Goal: Information Seeking & Learning: Compare options

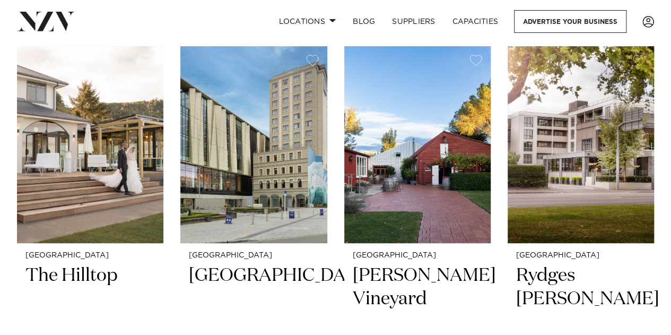
scroll to position [243, 0]
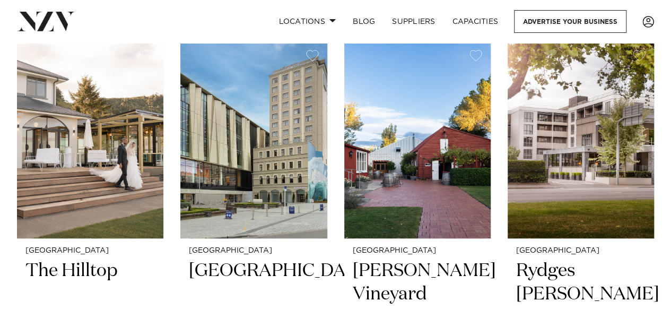
click at [85, 272] on h2 "The Hilltop" at bounding box center [89, 295] width 129 height 72
click at [117, 139] on img at bounding box center [90, 139] width 146 height 197
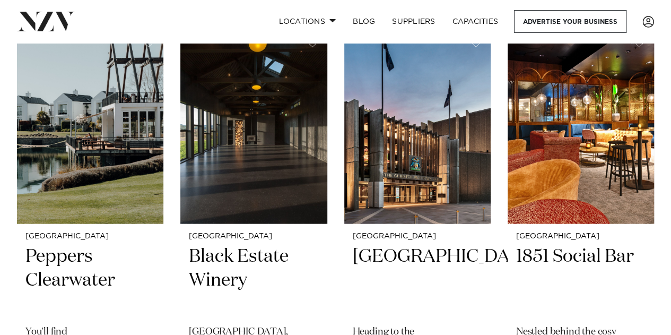
scroll to position [1153, 0]
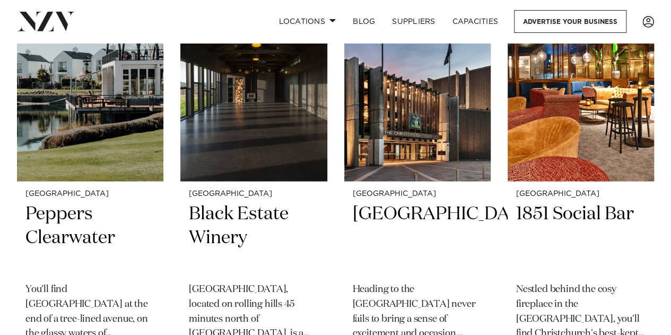
click at [66, 230] on h2 "Peppers Clearwater" at bounding box center [89, 238] width 129 height 72
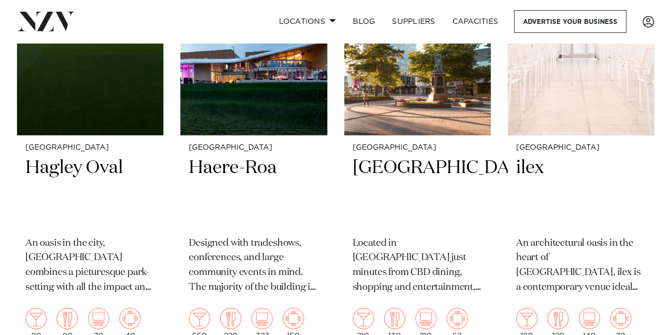
scroll to position [1638, 0]
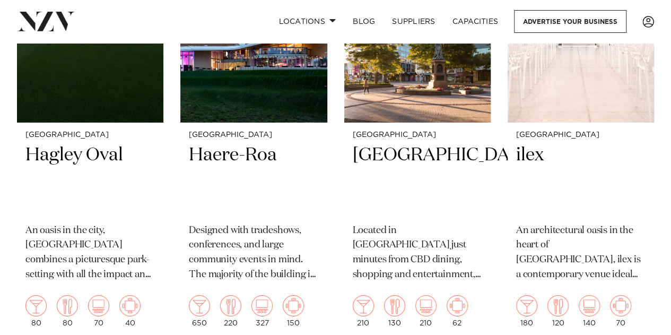
click at [253, 155] on h2 "Haere-Roa" at bounding box center [253, 179] width 129 height 72
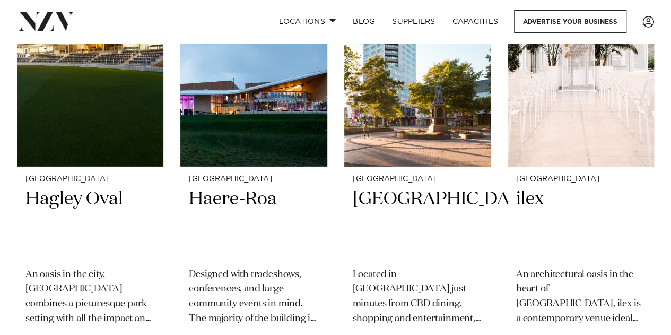
scroll to position [1597, 0]
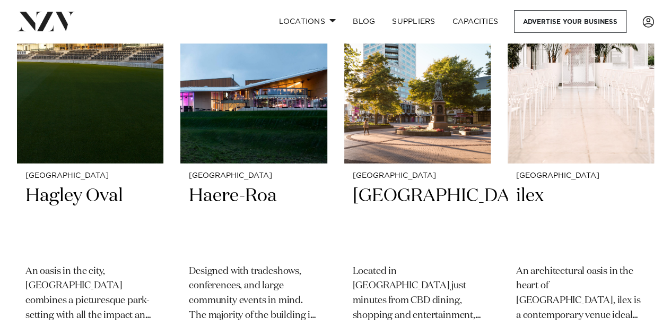
click at [540, 200] on h2 "ilex" at bounding box center [580, 220] width 129 height 72
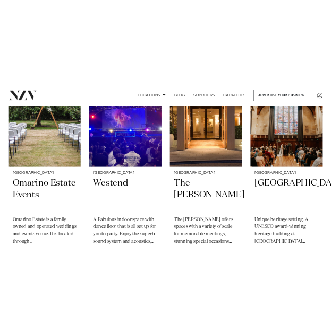
scroll to position [2022, 0]
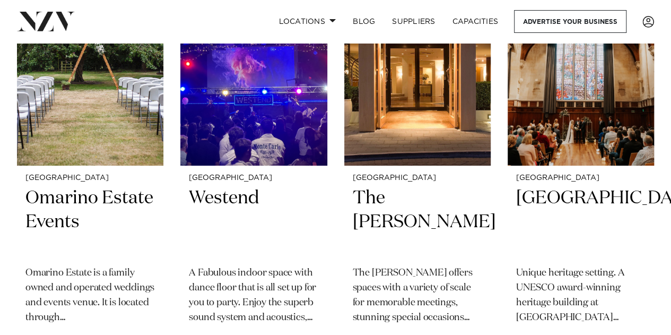
click at [114, 197] on h2 "Omarino Estate Events" at bounding box center [89, 222] width 129 height 72
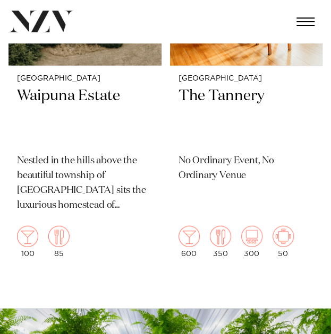
scroll to position [4488, 0]
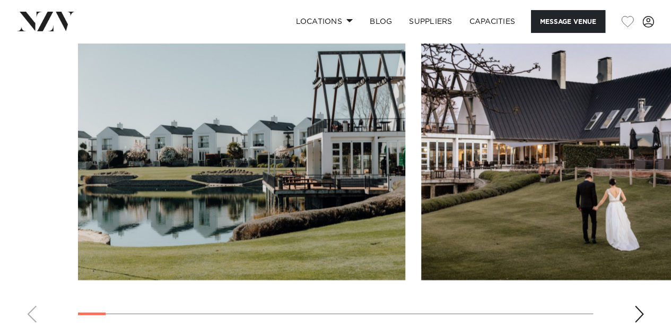
scroll to position [999, 0]
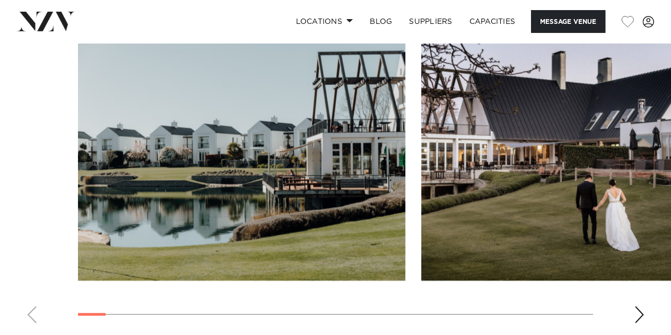
click at [641, 306] on div "Next slide" at bounding box center [639, 314] width 11 height 17
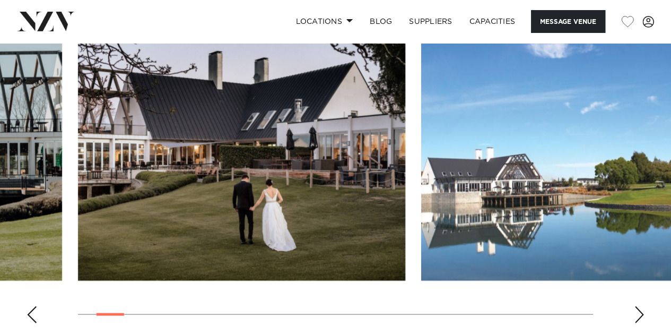
click at [638, 306] on div "Next slide" at bounding box center [639, 314] width 11 height 17
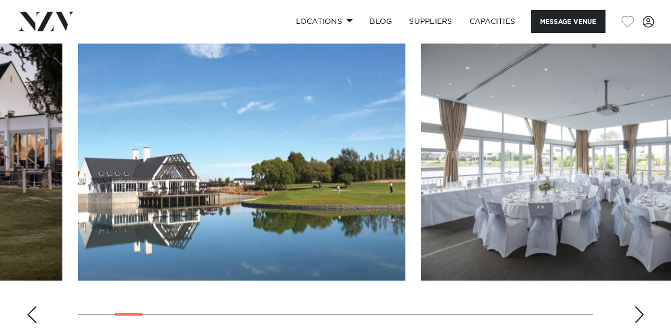
click at [638, 306] on div "Next slide" at bounding box center [639, 314] width 11 height 17
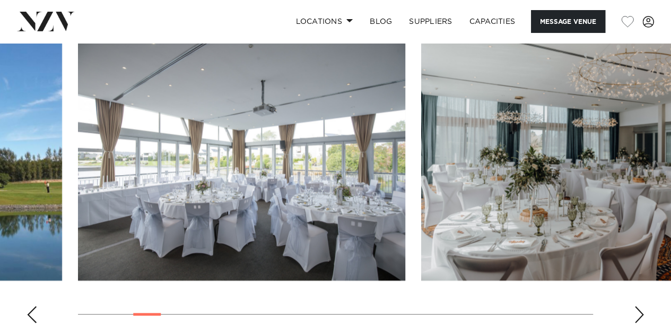
click at [638, 306] on div "Next slide" at bounding box center [639, 314] width 11 height 17
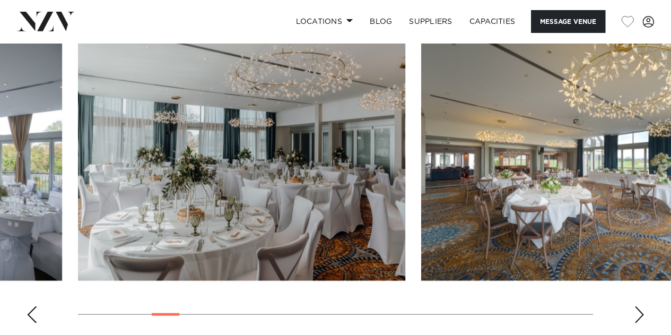
click at [638, 306] on div "Next slide" at bounding box center [639, 314] width 11 height 17
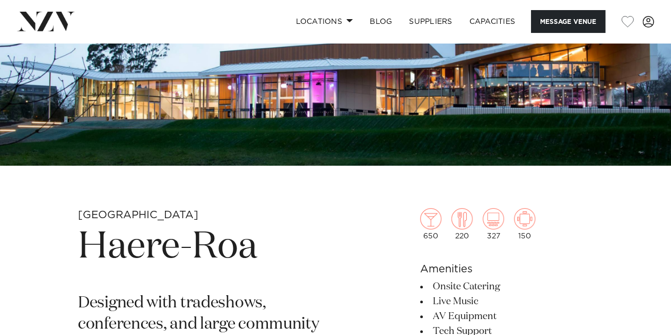
scroll to position [192, 0]
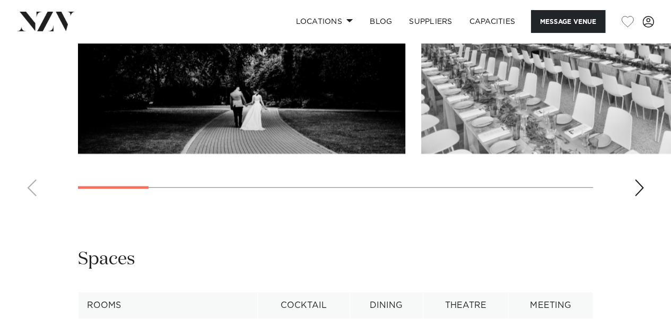
scroll to position [1119, 0]
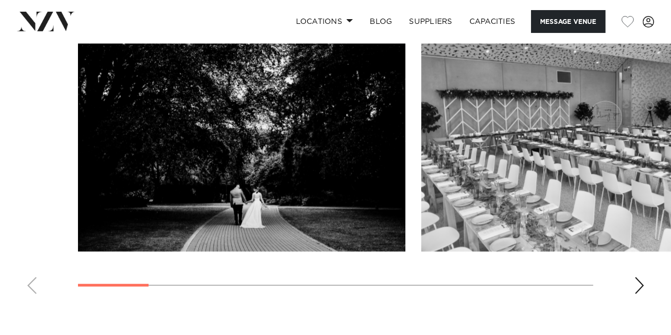
click at [638, 281] on div "Next slide" at bounding box center [639, 285] width 11 height 17
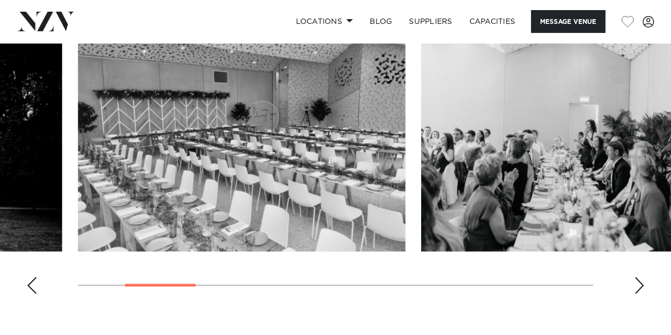
click at [642, 288] on div "Next slide" at bounding box center [639, 285] width 11 height 17
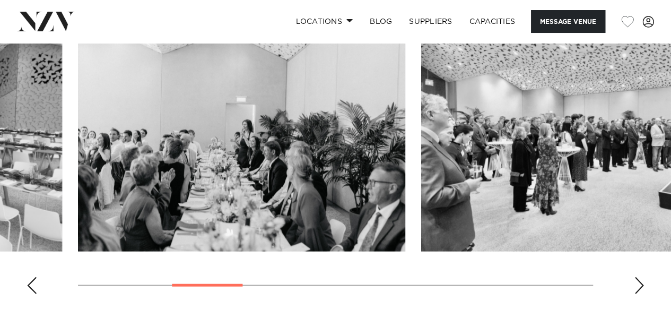
click at [645, 290] on swiper-container at bounding box center [335, 156] width 671 height 291
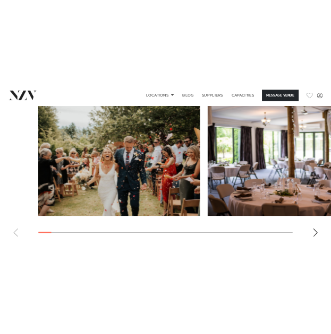
scroll to position [1194, 0]
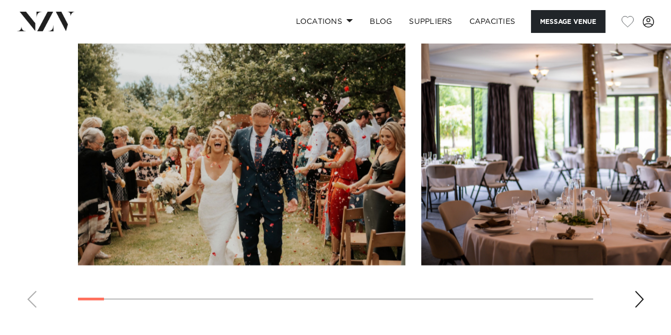
click at [637, 291] on div "Next slide" at bounding box center [639, 299] width 11 height 17
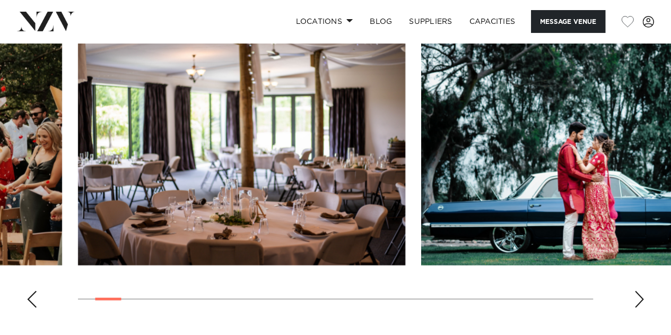
click at [637, 291] on div "Next slide" at bounding box center [639, 299] width 11 height 17
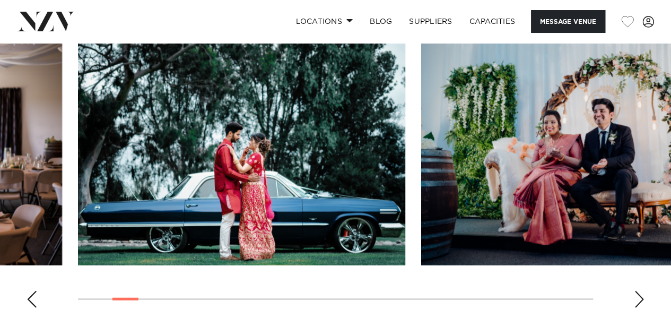
click at [637, 291] on div "Next slide" at bounding box center [639, 299] width 11 height 17
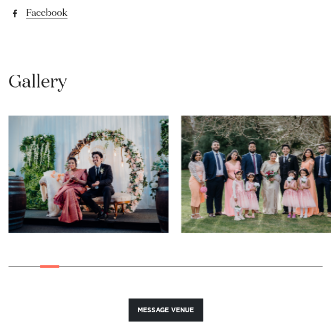
scroll to position [979, 0]
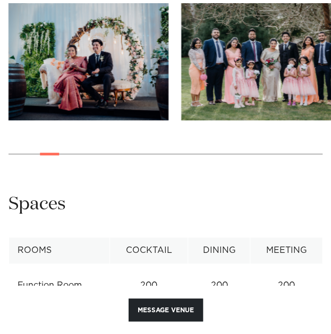
click at [301, 145] on swiper-container at bounding box center [165, 87] width 331 height 168
click at [181, 66] on img "5 / 30" at bounding box center [261, 61] width 160 height 117
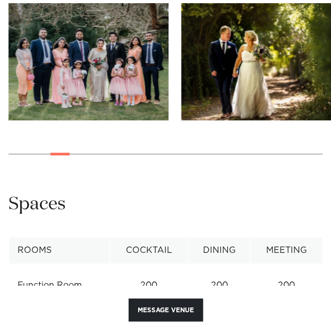
click at [181, 62] on img "6 / 30" at bounding box center [261, 61] width 160 height 117
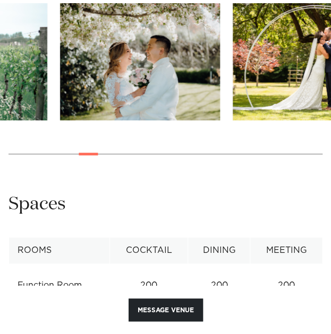
click at [0, 53] on html "Locations [GEOGRAPHIC_DATA] [GEOGRAPHIC_DATA] [GEOGRAPHIC_DATA] [GEOGRAPHIC_DAT…" at bounding box center [165, 293] width 331 height 2545
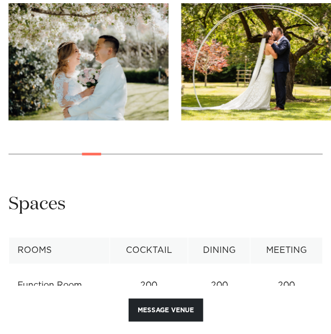
click at [0, 29] on html "Locations [GEOGRAPHIC_DATA] [GEOGRAPHIC_DATA] [GEOGRAPHIC_DATA] [GEOGRAPHIC_DAT…" at bounding box center [165, 293] width 331 height 2545
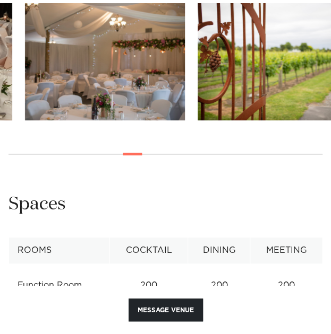
click at [66, 28] on img "12 / 30" at bounding box center [105, 61] width 160 height 117
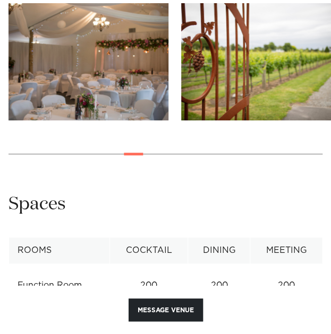
click at [181, 30] on img "13 / 30" at bounding box center [261, 61] width 160 height 117
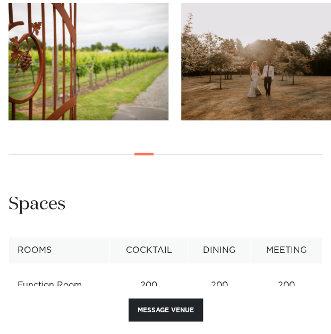
click at [181, 19] on img "14 / 30" at bounding box center [261, 61] width 160 height 117
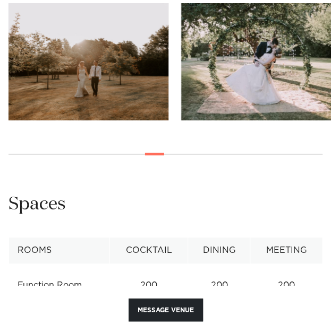
click at [181, 79] on img "15 / 30" at bounding box center [261, 61] width 160 height 117
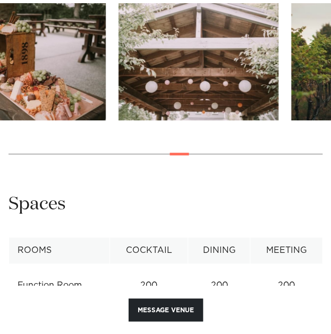
click at [118, 64] on img "17 / 30" at bounding box center [198, 61] width 160 height 117
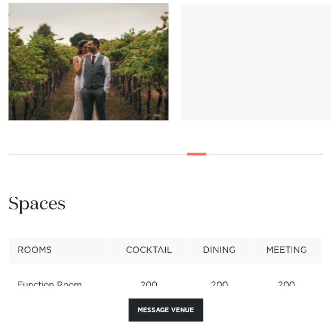
click at [51, 55] on swiper-container at bounding box center [165, 87] width 331 height 168
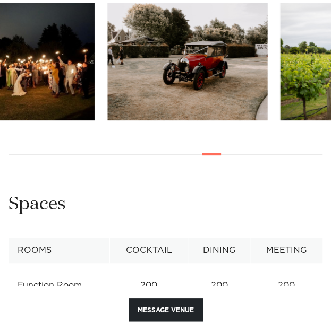
click at [107, 49] on img "20 / 30" at bounding box center [187, 61] width 160 height 117
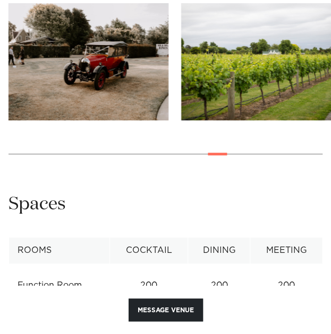
click at [0, 0] on slot at bounding box center [0, 0] width 0 height 0
